Goal: Information Seeking & Learning: Check status

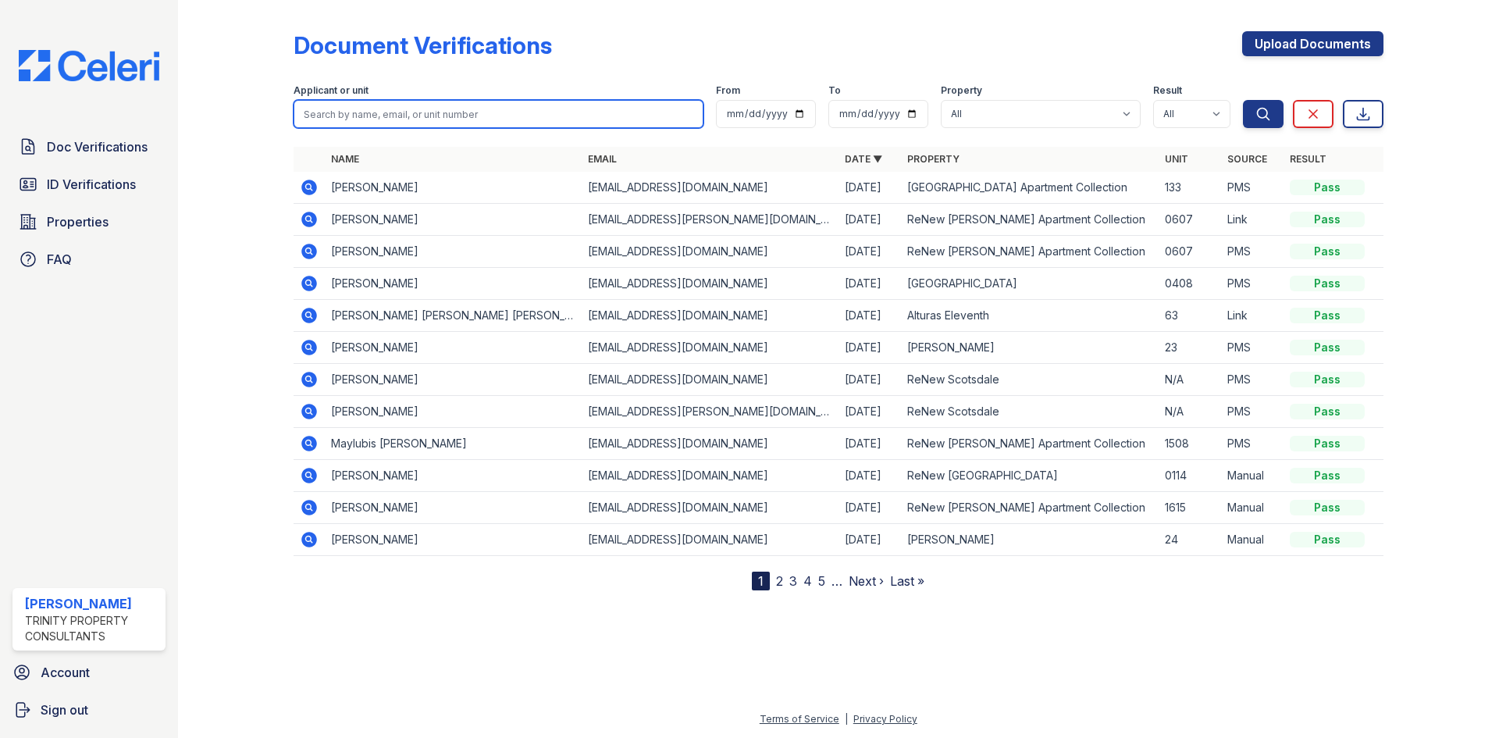
click at [433, 111] on input "search" at bounding box center [499, 114] width 410 height 28
type input "netty"
click at [1243, 100] on button "Search" at bounding box center [1263, 114] width 41 height 28
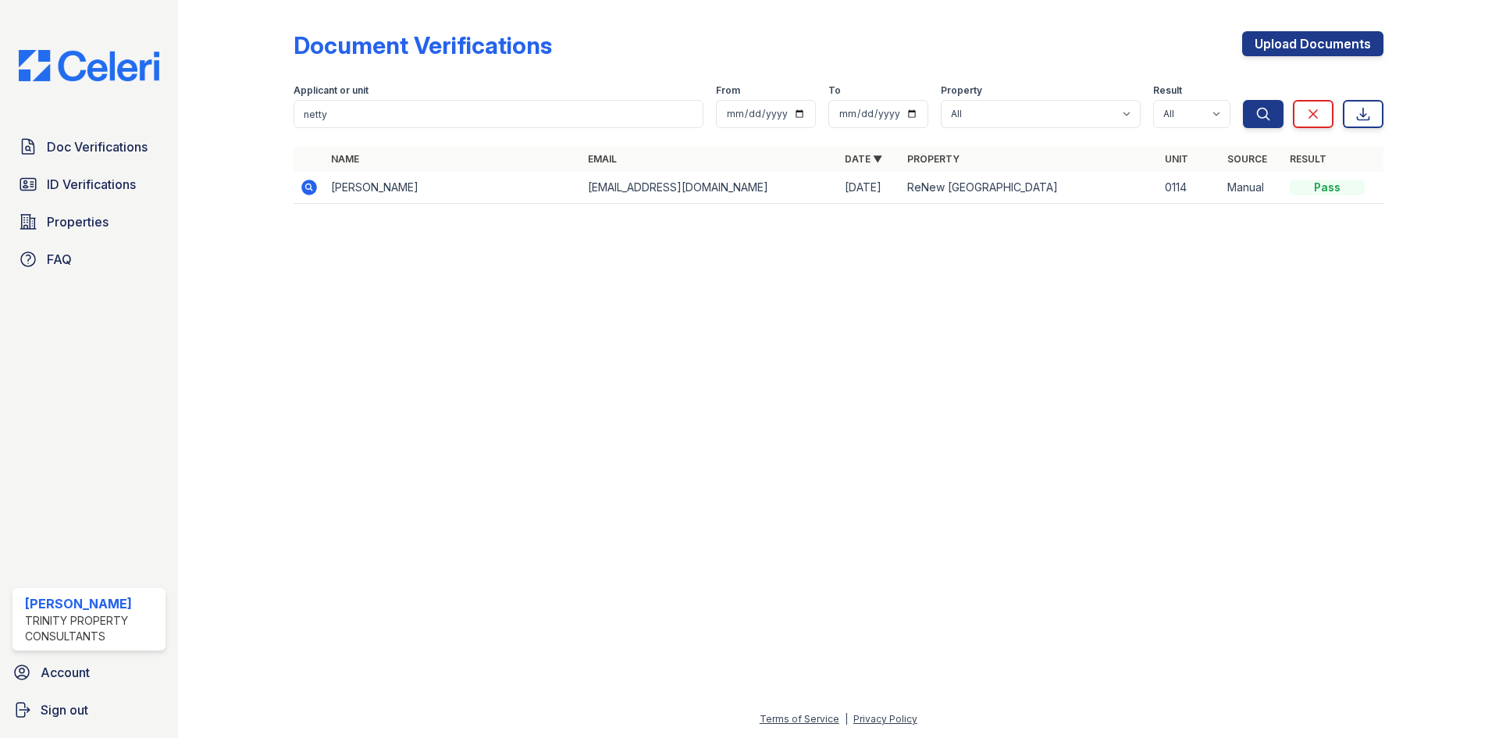
click at [307, 185] on icon at bounding box center [308, 186] width 4 height 4
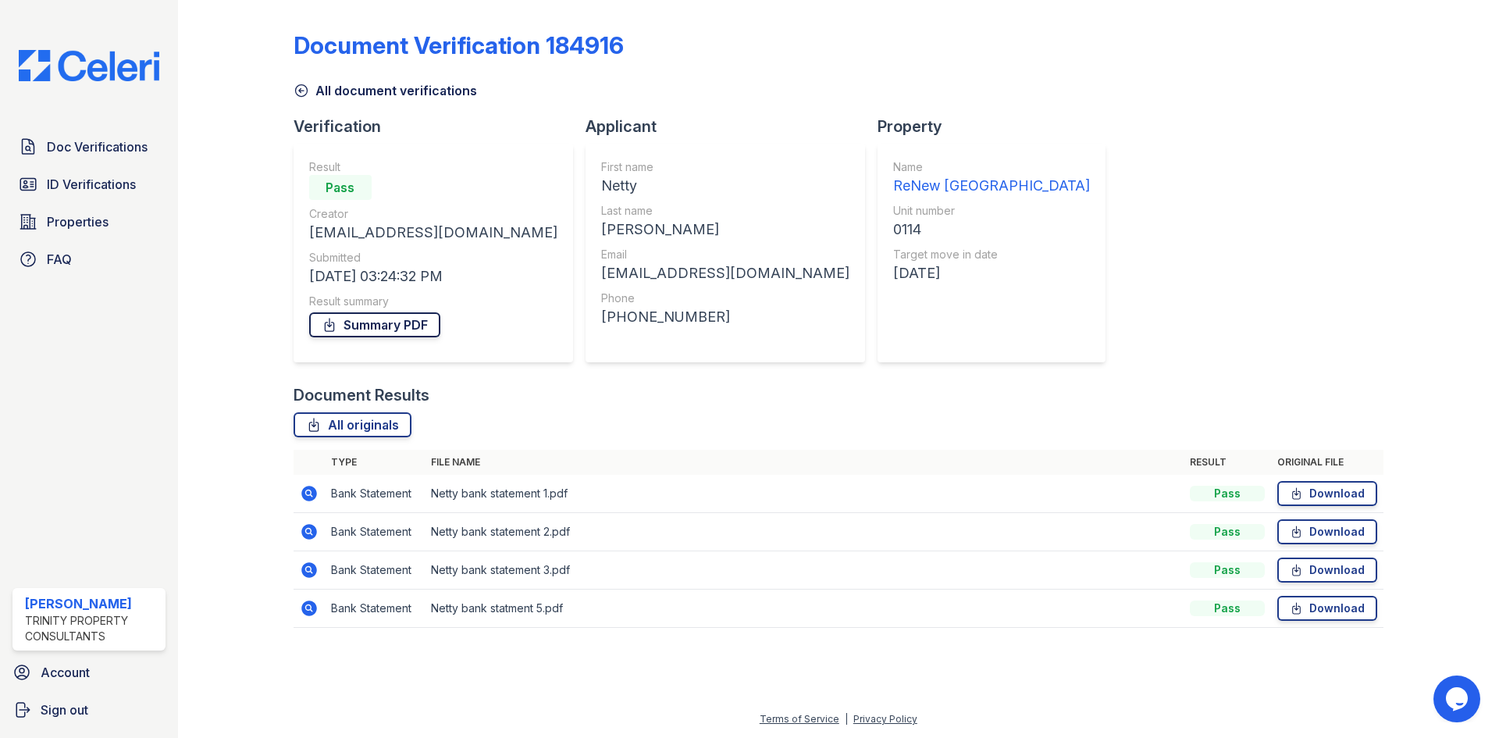
click at [416, 319] on link "Summary PDF" at bounding box center [374, 324] width 131 height 25
click at [155, 150] on link "Doc Verifications" at bounding box center [88, 146] width 153 height 31
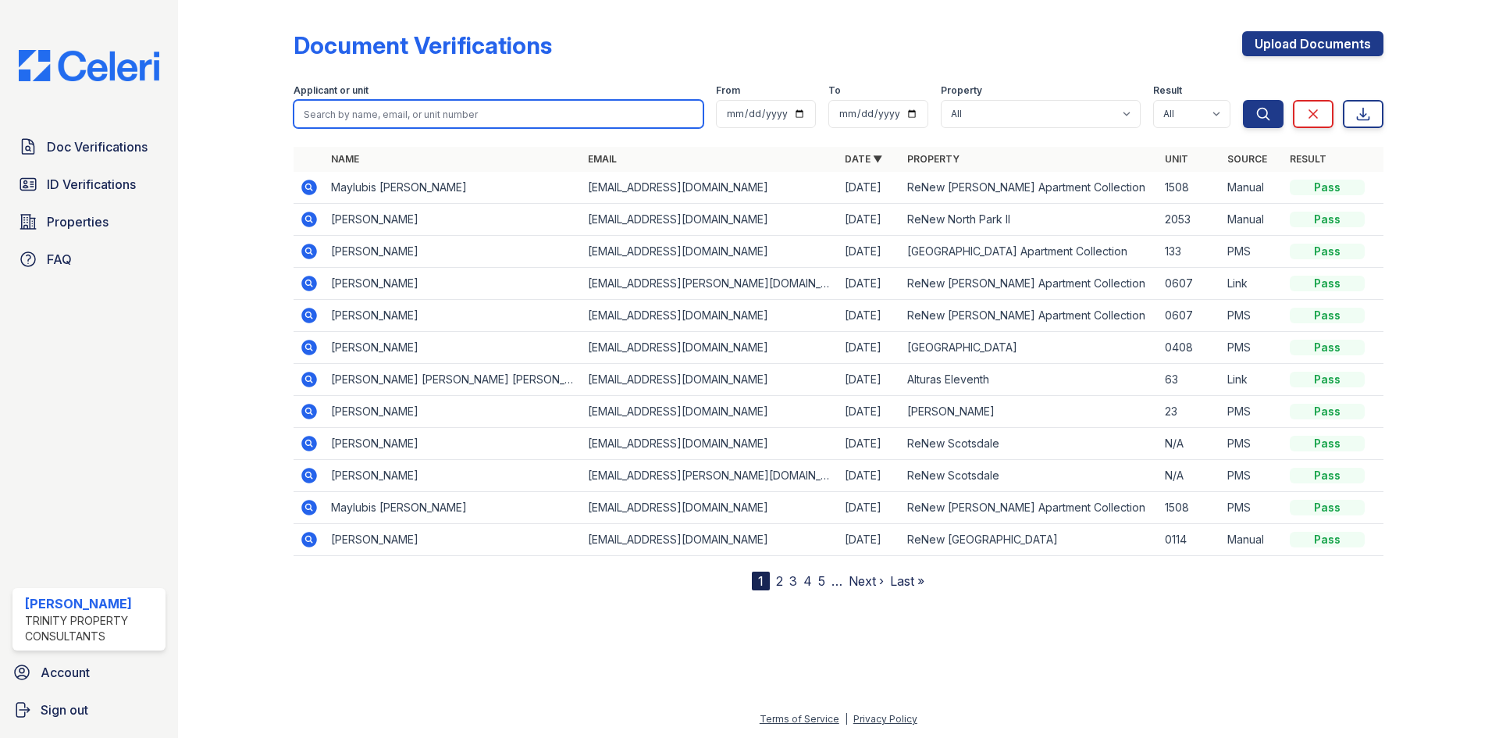
drag, startPoint x: 466, startPoint y: 109, endPoint x: 480, endPoint y: 114, distance: 15.1
click at [468, 109] on input "search" at bounding box center [499, 114] width 410 height 28
type input "[PERSON_NAME] [PERSON_NAME]"
click at [1243, 100] on button "Search" at bounding box center [1263, 114] width 41 height 28
